Goal: Task Accomplishment & Management: Complete application form

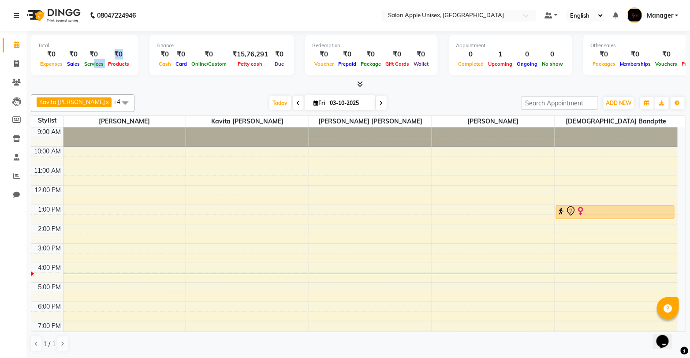
scroll to position [49, 0]
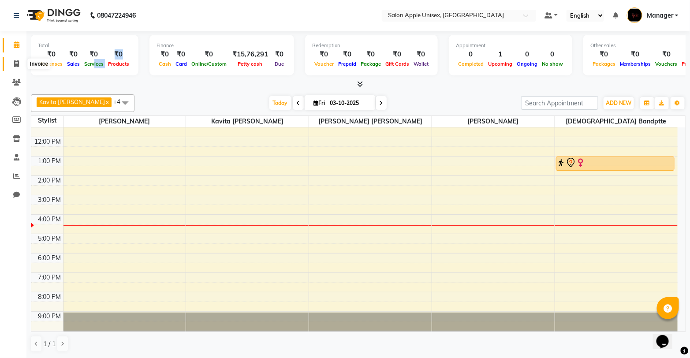
click at [14, 64] on icon at bounding box center [16, 63] width 5 height 7
select select "138"
select select "service"
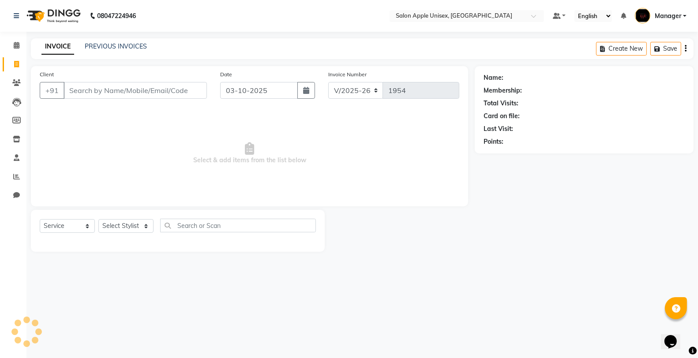
click at [86, 94] on input "Client" at bounding box center [135, 90] width 143 height 17
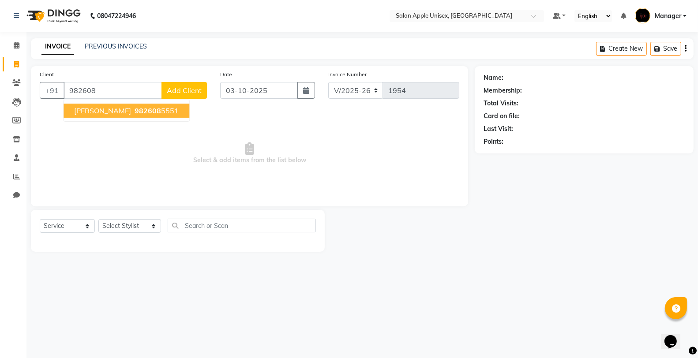
click at [135, 109] on span "982608" at bounding box center [148, 110] width 26 height 9
type input "9826085551"
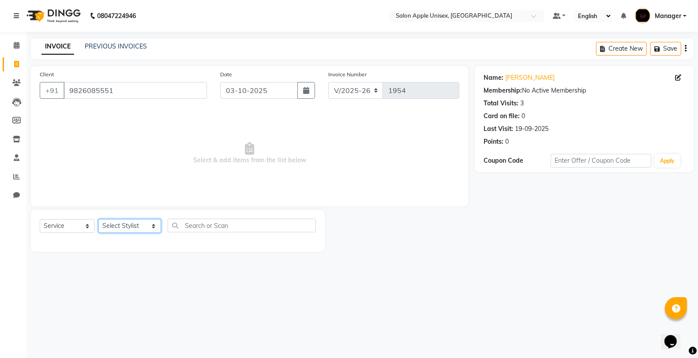
click at [114, 227] on select "Select Stylist [PERSON_NAME] Kavita [PERSON_NAME] Manager [PERSON_NAME] [PERSON…" at bounding box center [129, 226] width 63 height 14
select select "76660"
click at [98, 220] on select "Select Stylist [PERSON_NAME] Kavita [PERSON_NAME] Manager [PERSON_NAME] [PERSON…" at bounding box center [129, 226] width 63 height 14
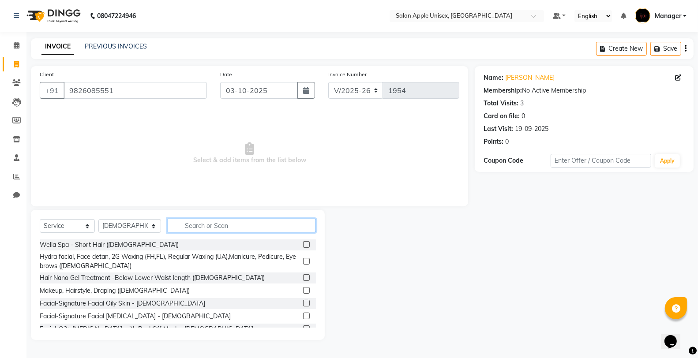
click at [200, 228] on input "text" at bounding box center [242, 226] width 148 height 14
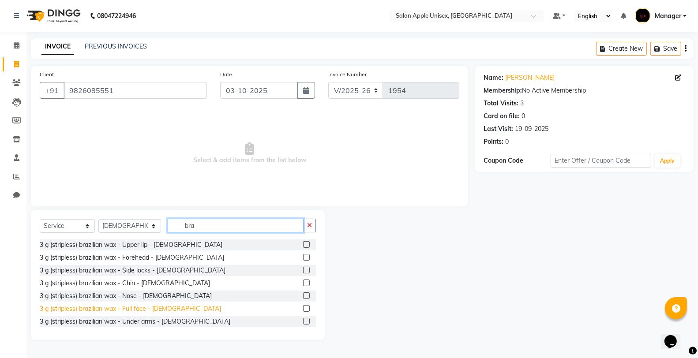
type input "bra"
click at [154, 310] on div "3 g (stripless) brazilian wax - Full face - [DEMOGRAPHIC_DATA]" at bounding box center [130, 308] width 181 height 9
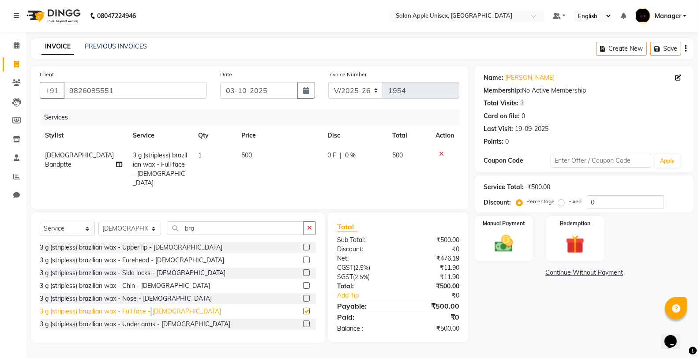
checkbox input "false"
click at [179, 244] on div "3 g (stripless) brazilian wax - Upper lip - [DEMOGRAPHIC_DATA]" at bounding box center [178, 247] width 276 height 11
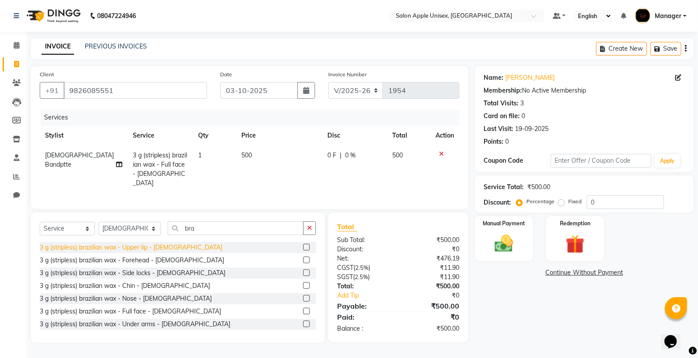
click at [148, 245] on div "3 g (stripless) brazilian wax - Upper lip - [DEMOGRAPHIC_DATA]" at bounding box center [131, 247] width 183 height 9
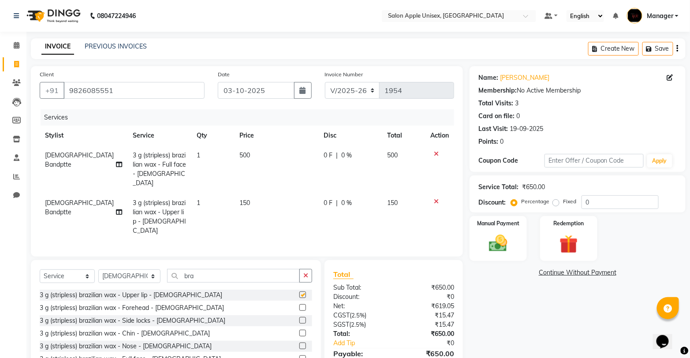
checkbox input "false"
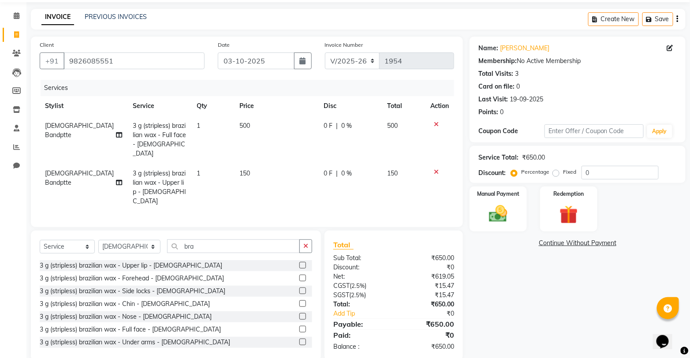
scroll to position [34, 0]
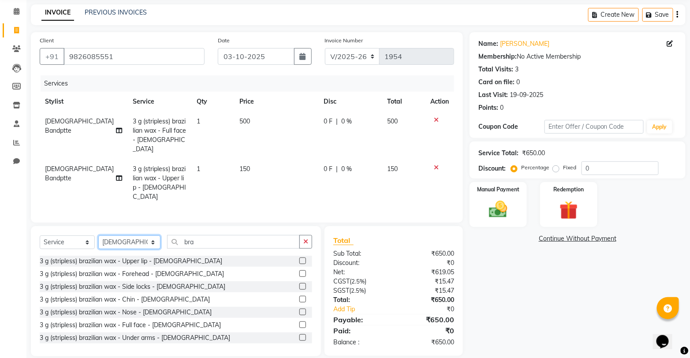
click at [126, 235] on select "Select Stylist [PERSON_NAME] Kavita [PERSON_NAME] Manager [PERSON_NAME] [PERSON…" at bounding box center [129, 242] width 62 height 14
select select "80619"
click at [98, 235] on select "Select Stylist [PERSON_NAME] Kavita [PERSON_NAME] Manager [PERSON_NAME] [PERSON…" at bounding box center [129, 242] width 62 height 14
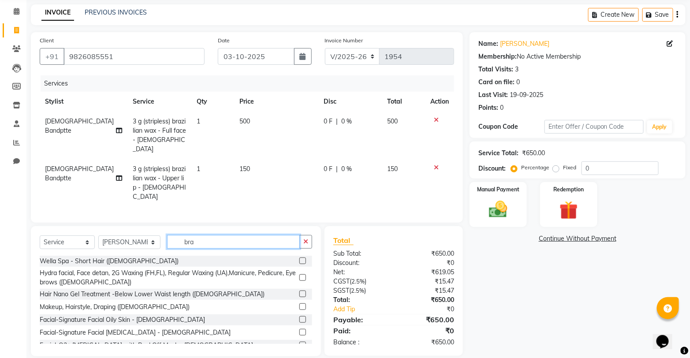
click at [199, 235] on input "bra" at bounding box center [233, 242] width 133 height 14
type input "b"
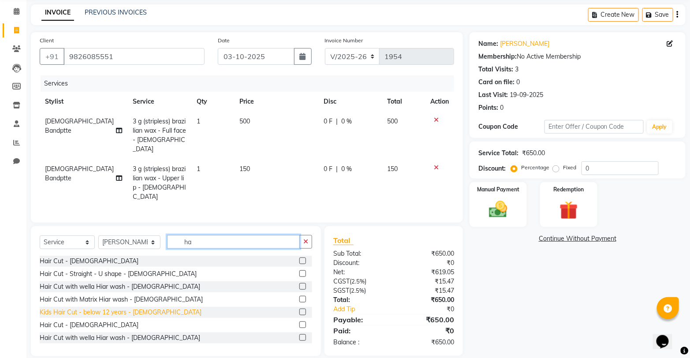
type input "h"
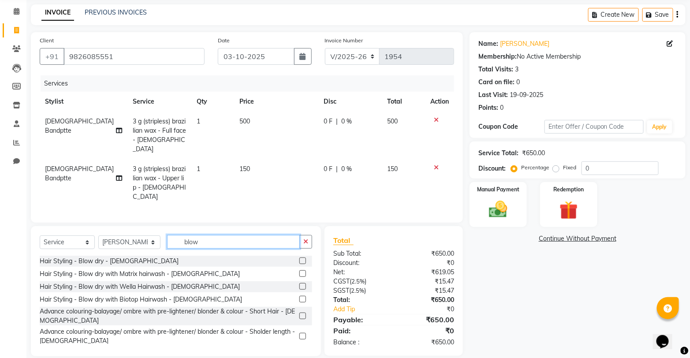
scroll to position [34, 0]
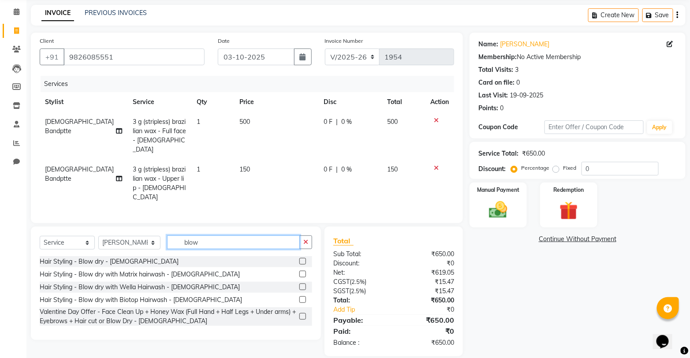
type input "blow"
click at [301, 284] on label at bounding box center [302, 287] width 7 height 7
click at [301, 284] on input "checkbox" at bounding box center [302, 287] width 6 height 6
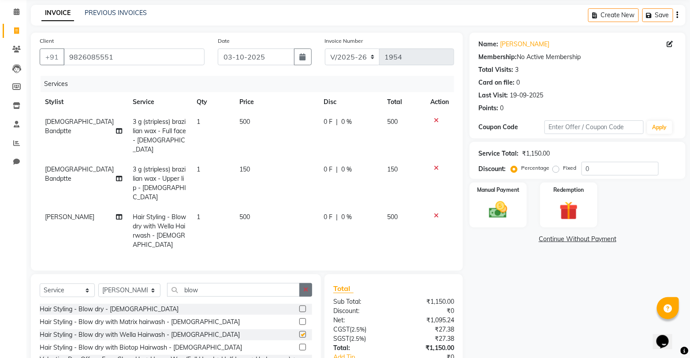
checkbox input "false"
click at [486, 201] on img at bounding box center [498, 210] width 31 height 22
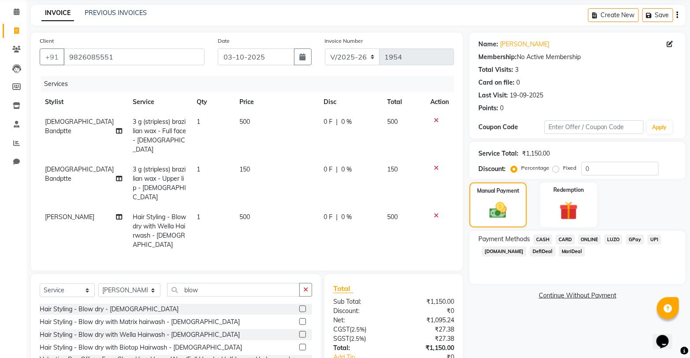
scroll to position [72, 0]
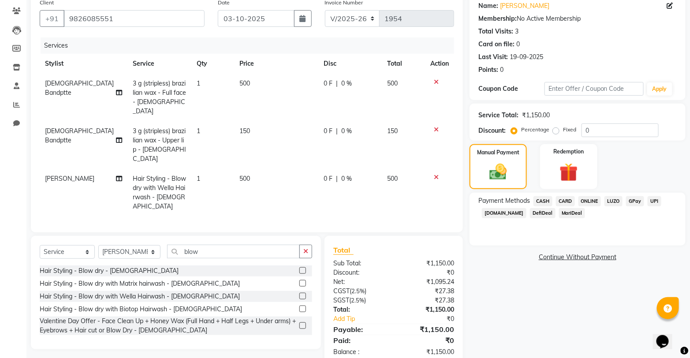
click at [593, 201] on span "ONLINE" at bounding box center [590, 201] width 23 height 10
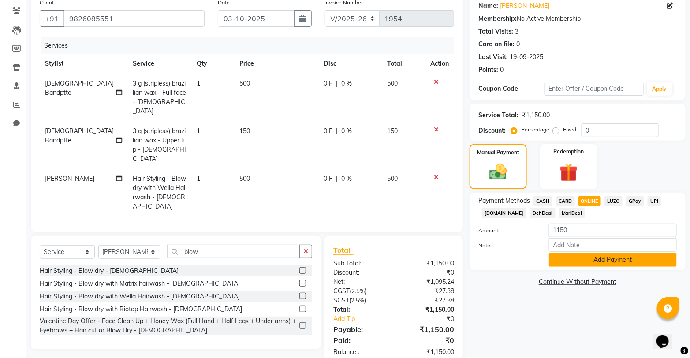
click at [598, 259] on button "Add Payment" at bounding box center [613, 260] width 128 height 14
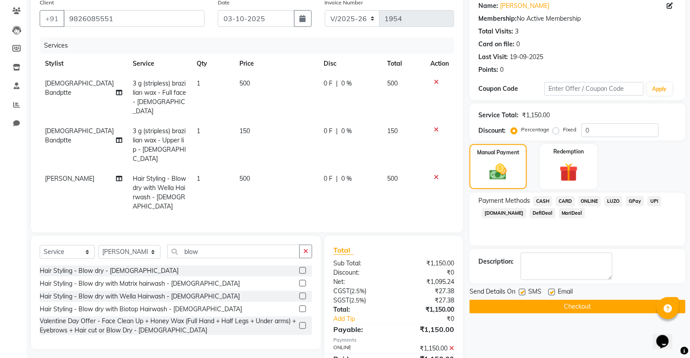
scroll to position [90, 0]
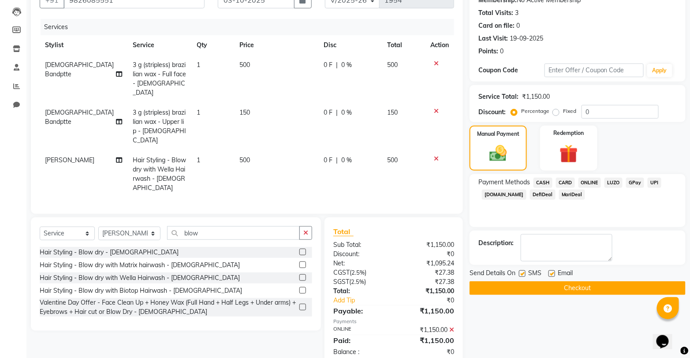
click at [575, 288] on button "Checkout" at bounding box center [578, 288] width 216 height 14
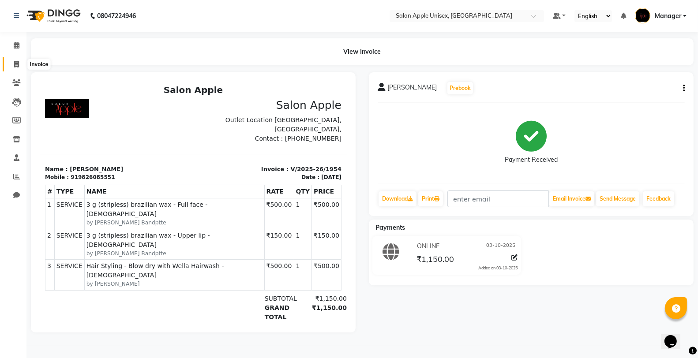
click at [16, 60] on span at bounding box center [16, 65] width 15 height 10
select select "service"
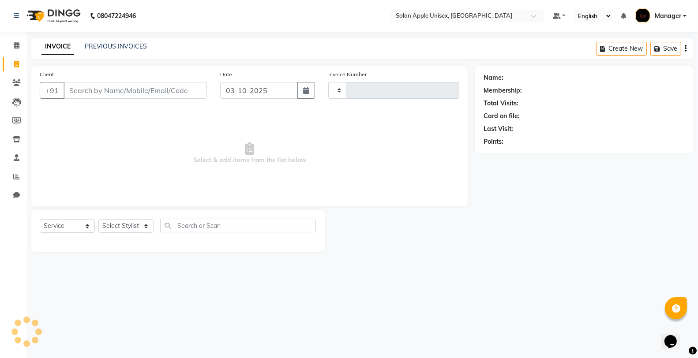
type input "1955"
select select "138"
click at [17, 63] on icon at bounding box center [16, 64] width 5 height 7
select select "138"
select select "service"
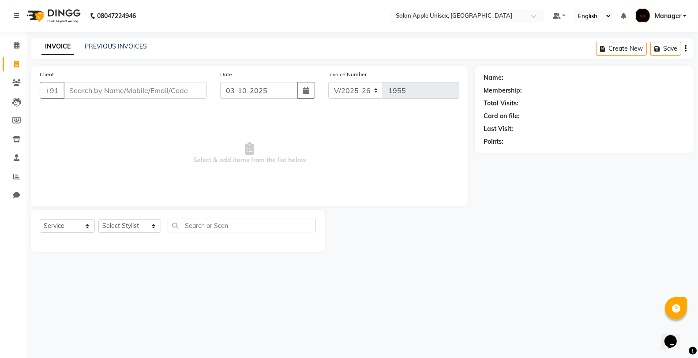
click at [113, 88] on input "Client" at bounding box center [135, 90] width 143 height 17
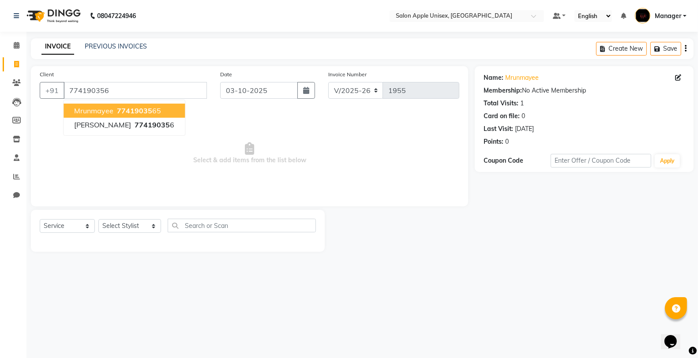
click at [149, 109] on span "77419035" at bounding box center [134, 110] width 35 height 9
type input "7741903565"
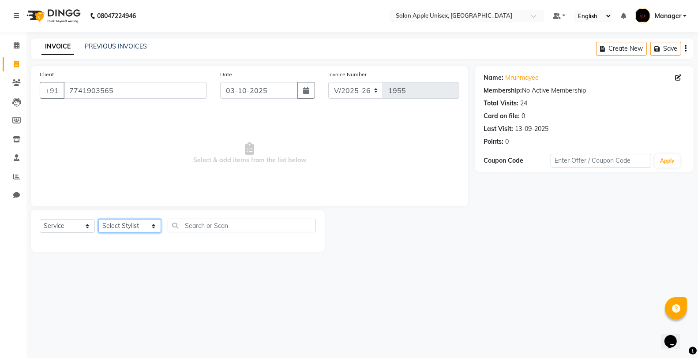
click at [112, 226] on select "Select Stylist [PERSON_NAME] Kavita [PERSON_NAME] Manager [PERSON_NAME] [PERSON…" at bounding box center [129, 226] width 63 height 14
select select "85661"
click at [98, 220] on select "Select Stylist [PERSON_NAME] Kavita [PERSON_NAME] Manager [PERSON_NAME] [PERSON…" at bounding box center [129, 226] width 63 height 14
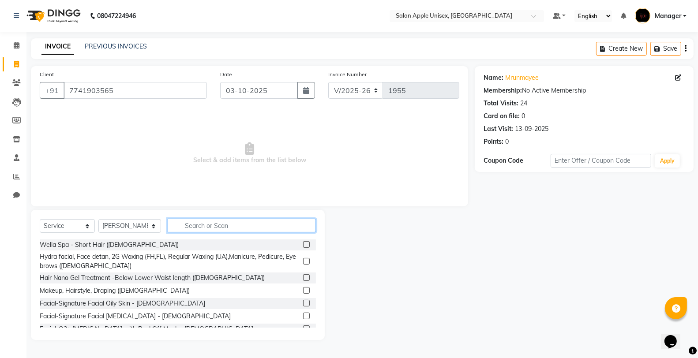
click at [186, 227] on input "text" at bounding box center [242, 226] width 148 height 14
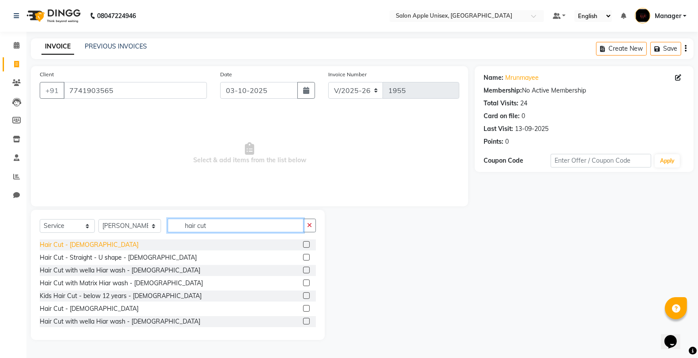
type input "hair cut"
click at [73, 245] on div "Hair Cut - [DEMOGRAPHIC_DATA]" at bounding box center [89, 244] width 99 height 9
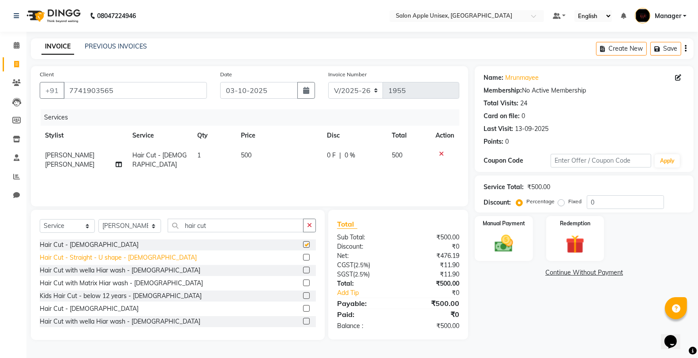
checkbox input "false"
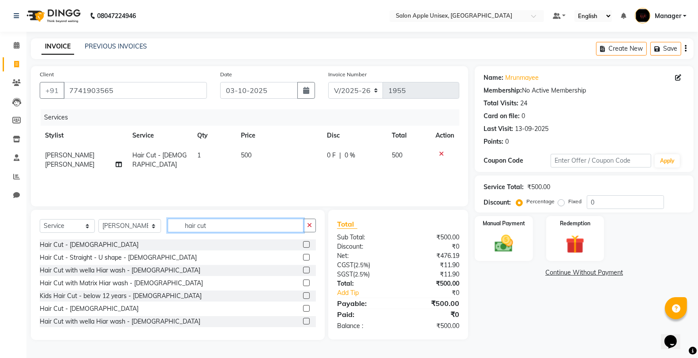
click at [202, 226] on input "hair cut" at bounding box center [236, 226] width 136 height 14
type input "h"
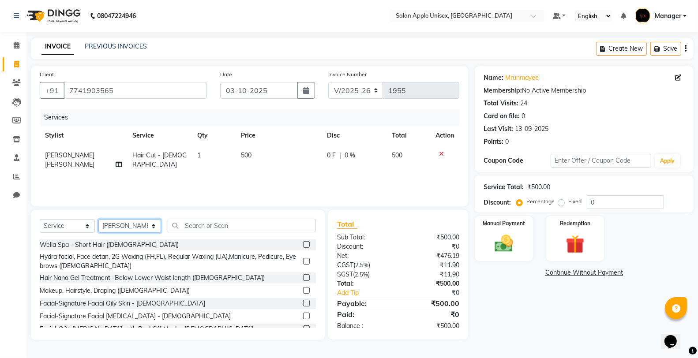
click at [111, 228] on select "Select Stylist [PERSON_NAME] Kavita [PERSON_NAME] Manager [PERSON_NAME] [PERSON…" at bounding box center [129, 226] width 63 height 14
select select "76661"
click at [98, 220] on select "Select Stylist [PERSON_NAME] Kavita [PERSON_NAME] Manager [PERSON_NAME] [PERSON…" at bounding box center [129, 226] width 63 height 14
click at [195, 229] on input "text" at bounding box center [242, 226] width 148 height 14
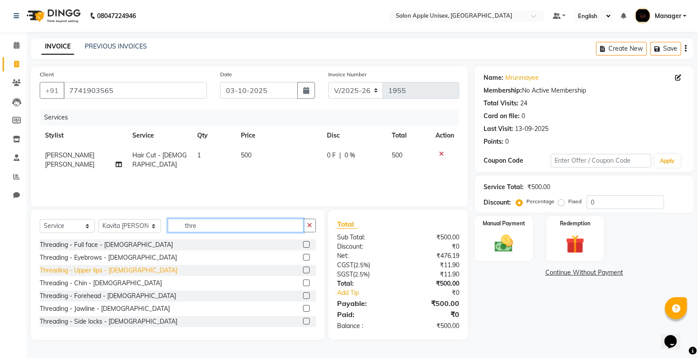
type input "thre"
click at [106, 271] on div "Threading - Upper lips - [DEMOGRAPHIC_DATA]" at bounding box center [109, 270] width 138 height 9
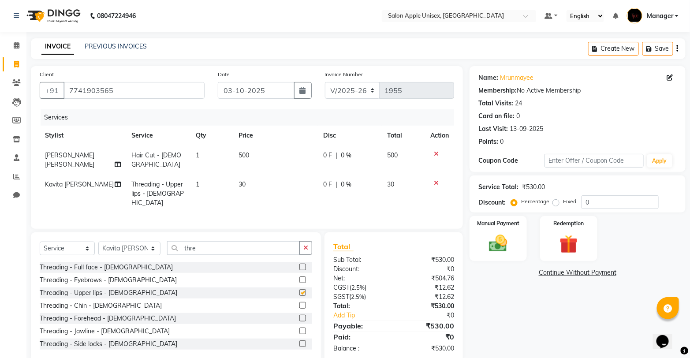
checkbox input "false"
click at [486, 242] on img at bounding box center [498, 243] width 31 height 22
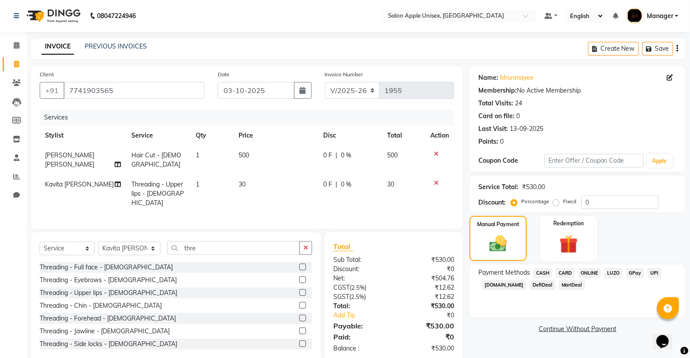
click at [584, 272] on span "ONLINE" at bounding box center [590, 273] width 23 height 10
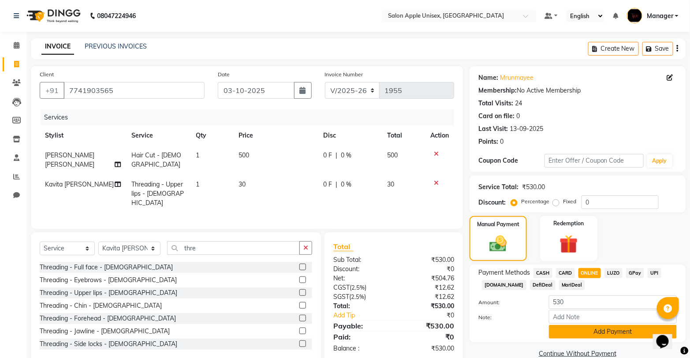
scroll to position [15, 0]
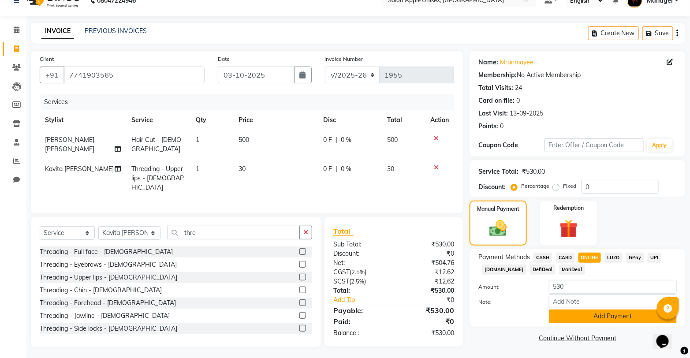
click at [578, 314] on button "Add Payment" at bounding box center [613, 317] width 128 height 14
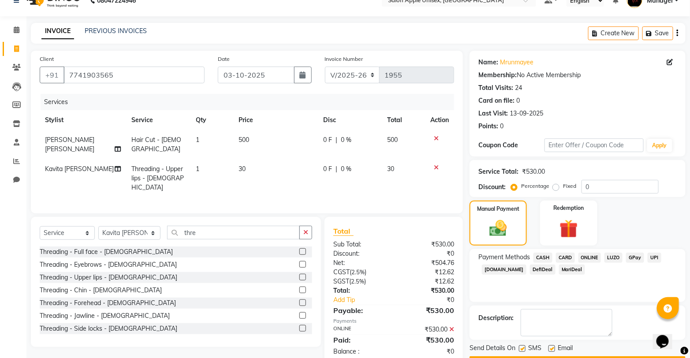
scroll to position [40, 0]
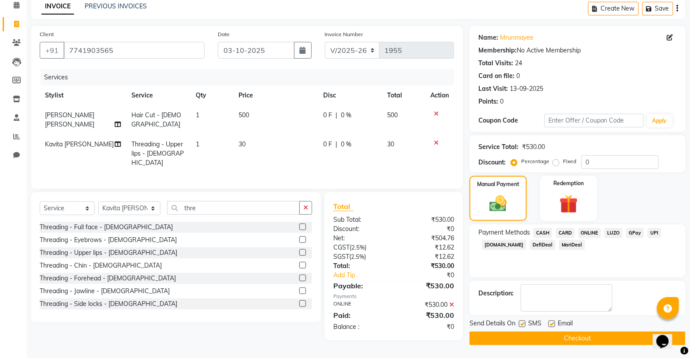
click at [564, 337] on button "Checkout" at bounding box center [578, 339] width 216 height 14
